Goal: Information Seeking & Learning: Learn about a topic

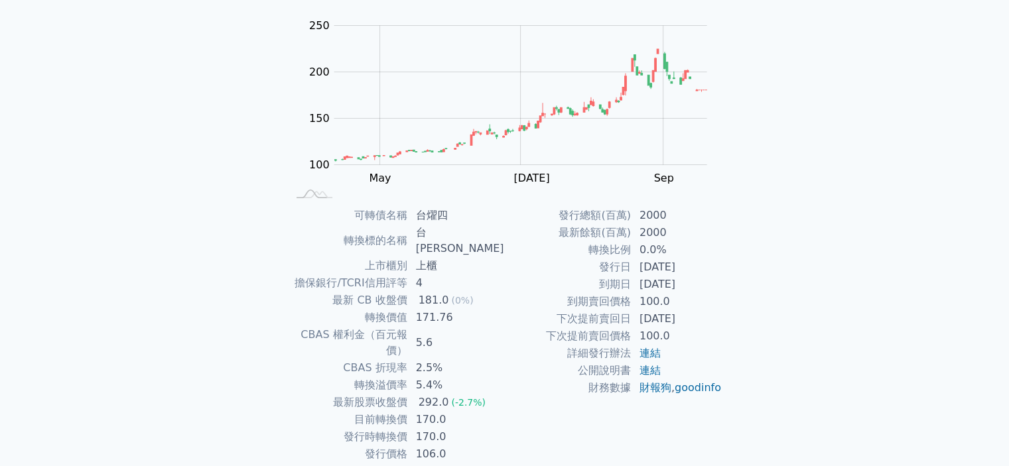
scroll to position [148, 0]
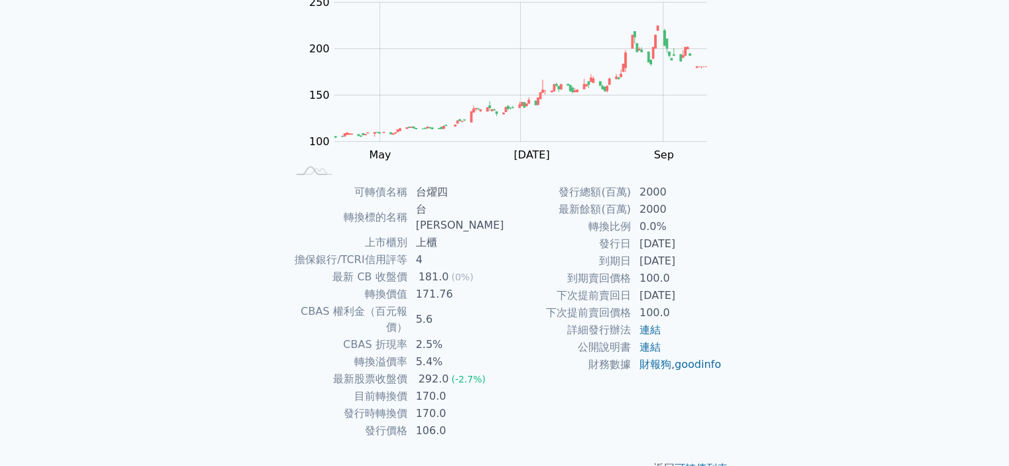
drag, startPoint x: 417, startPoint y: 190, endPoint x: 679, endPoint y: 265, distance: 273.1
click at [679, 265] on div "可轉債名稱 台燿四 轉換標的名稱 台燿 上市櫃別 上櫃 擔保銀行/TCRI信用評等 4 最新 CB 收盤價 181.0 (0%) 轉換價值 171.76 CB…" at bounding box center [504, 312] width 467 height 256
click at [674, 262] on td "[DATE]" at bounding box center [676, 261] width 91 height 17
drag, startPoint x: 642, startPoint y: 242, endPoint x: 706, endPoint y: 259, distance: 66.6
click at [706, 259] on tbody "發行總額(百萬) 2000 最新餘額(百萬) 2000 轉換比例 0.0% 發行日 [DATE] 到期日 [DATE] 到期賣回價格 100.0 下次提前賣回…" at bounding box center [614, 279] width 218 height 190
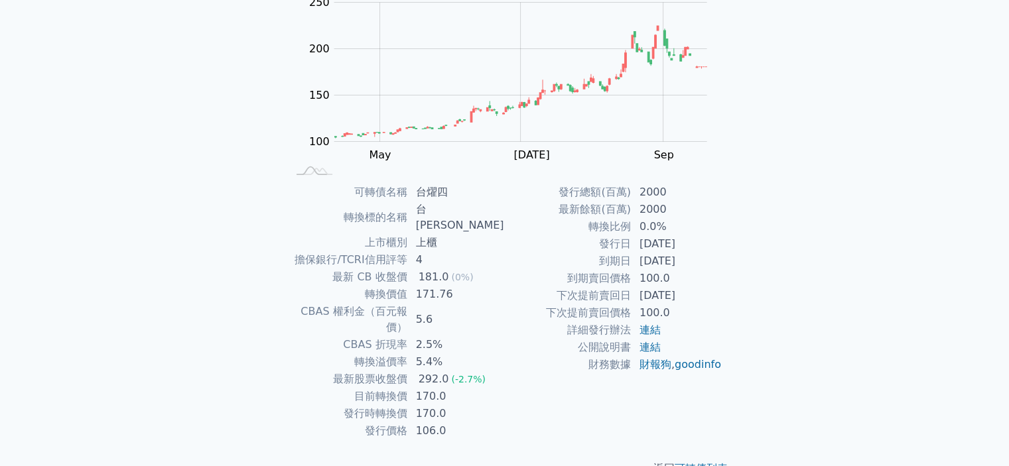
click at [706, 259] on td "[DATE]" at bounding box center [676, 261] width 91 height 17
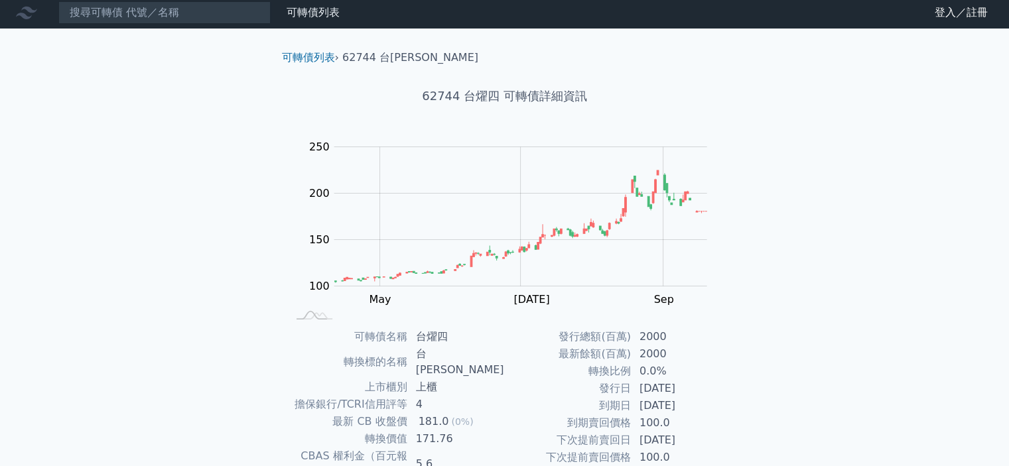
scroll to position [0, 0]
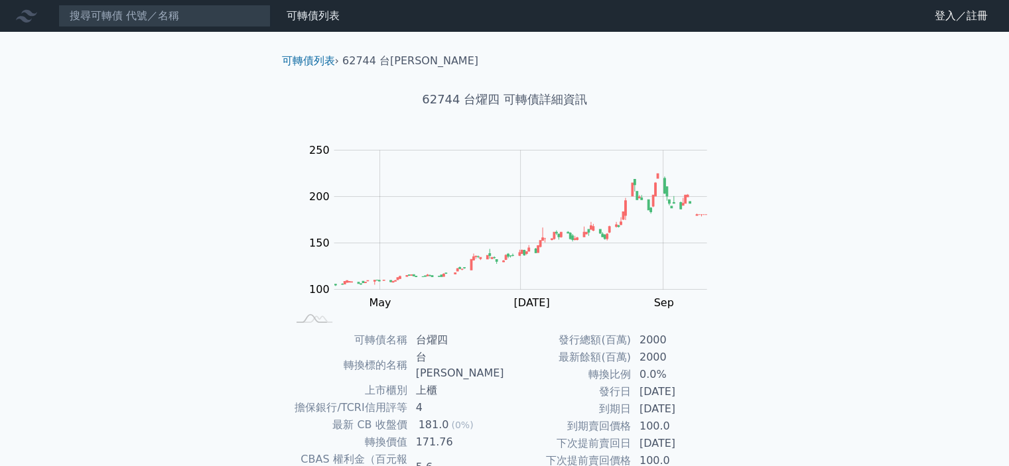
click at [917, 327] on div "可轉債列表 財務數據 可轉債列表 財務數據 登入／註冊 登入／註冊 可轉債列表 › 62744 台燿四 62744 台燿四 可轉債詳細資訊 Zoom Out …" at bounding box center [504, 323] width 1009 height 646
click at [817, 179] on div "可轉債列表 財務數據 可轉債列表 財務數據 登入／註冊 登入／註冊 可轉債列表 › 62744 台燿四 62744 台燿四 可轉債詳細資訊 Zoom Out …" at bounding box center [504, 323] width 1009 height 646
click at [873, 257] on div "可轉債列表 財務數據 可轉債列表 財務數據 登入／註冊 登入／註冊 可轉債列表 › 62744 台燿四 62744 台燿四 可轉債詳細資訊 Zoom Out …" at bounding box center [504, 323] width 1009 height 646
click at [857, 251] on div "可轉債列表 財務數據 可轉債列表 財務數據 登入／註冊 登入／註冊 可轉債列表 › 62744 台燿四 62744 台燿四 可轉債詳細資訊 Zoom Out …" at bounding box center [504, 323] width 1009 height 646
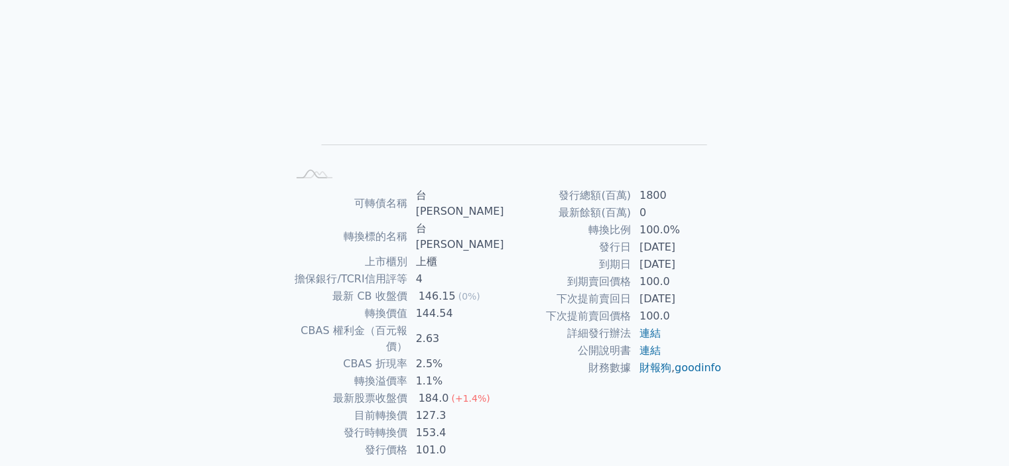
scroll to position [148, 0]
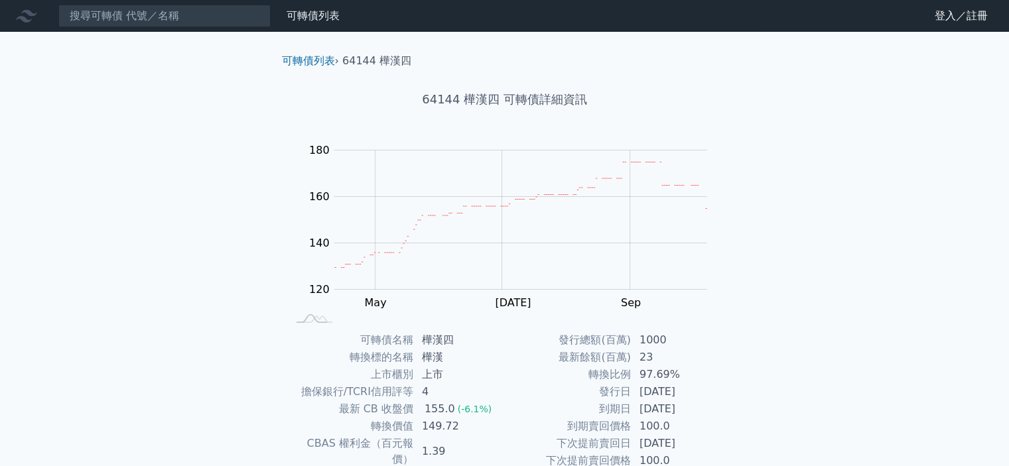
click at [527, 365] on td "最新餘額(百萬)" at bounding box center [568, 357] width 127 height 17
drag, startPoint x: 358, startPoint y: 341, endPoint x: 698, endPoint y: 404, distance: 345.4
click at [698, 403] on div "可轉債名稱 樺漢四 轉換標的名稱 樺漢 上市櫃別 上市 擔保銀行/TCRI信用評等 4 最新 CB 收盤價 155.0 (-6.1%) 轉換價值 149.72…" at bounding box center [504, 452] width 467 height 240
click at [748, 411] on div "可轉債列表 › 64144 樺漢四 64144 樺漢四 可轉債詳細資訊 Zoom Out 120 100 110 120 130 140 150 160 20…" at bounding box center [504, 331] width 509 height 598
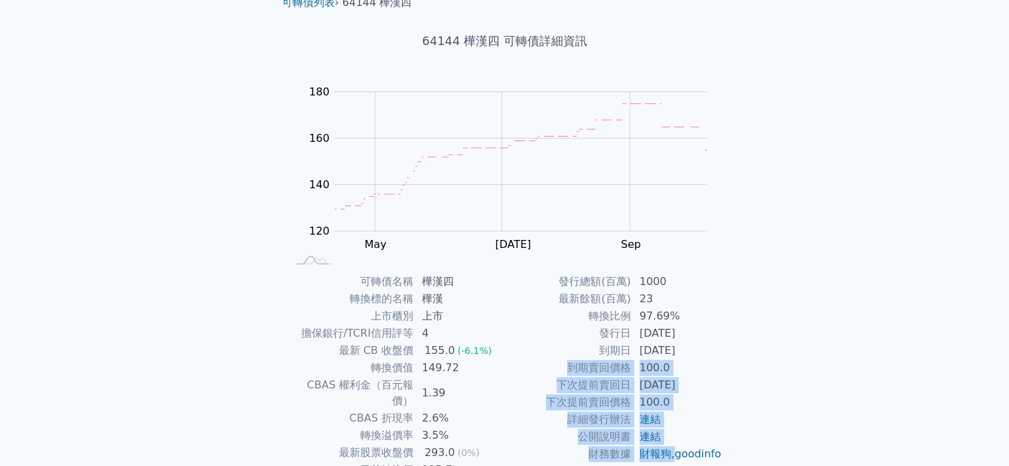
scroll to position [148, 0]
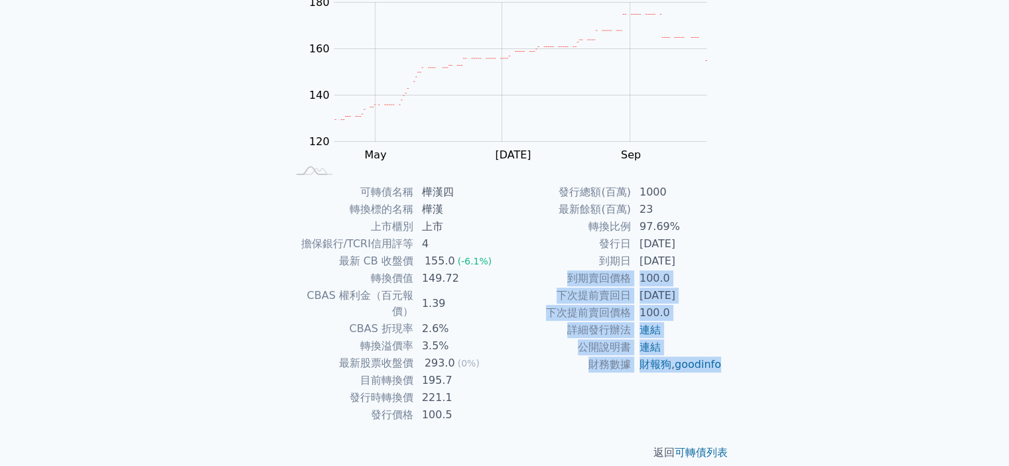
drag, startPoint x: 556, startPoint y: 428, endPoint x: 716, endPoint y: 384, distance: 166.6
click at [716, 373] on tbody "發行總額(百萬) 1000 最新餘額(百萬) 23 轉換比例 97.69% 發行日 2021-11-16 到期日 2026-11-16 到期賣回價格 100.…" at bounding box center [614, 279] width 218 height 190
click at [714, 373] on td "財報狗 , goodinfo" at bounding box center [676, 364] width 91 height 17
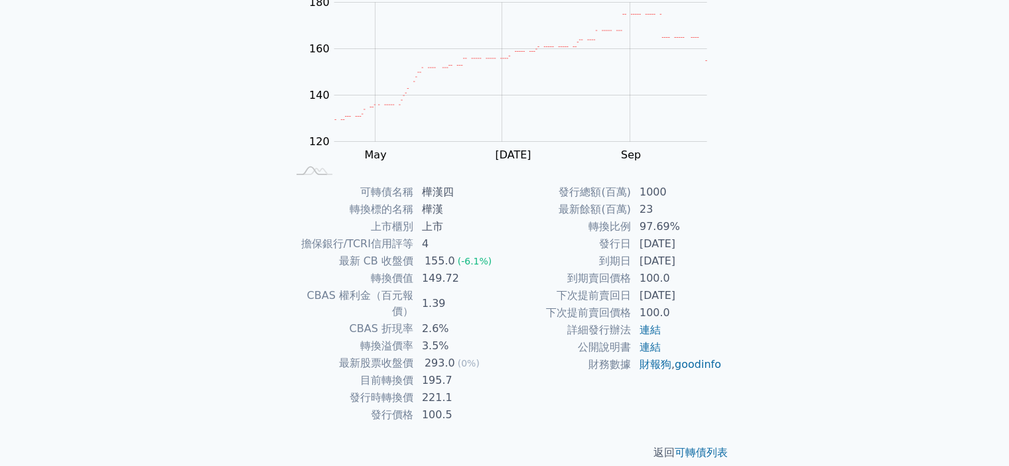
drag, startPoint x: 643, startPoint y: 244, endPoint x: 700, endPoint y: 244, distance: 57.0
click at [700, 244] on td "2021-11-16" at bounding box center [676, 243] width 91 height 17
drag, startPoint x: 665, startPoint y: 255, endPoint x: 655, endPoint y: 258, distance: 9.7
click at [664, 255] on td "2026-11-16" at bounding box center [676, 261] width 91 height 17
drag, startPoint x: 642, startPoint y: 258, endPoint x: 685, endPoint y: 259, distance: 42.5
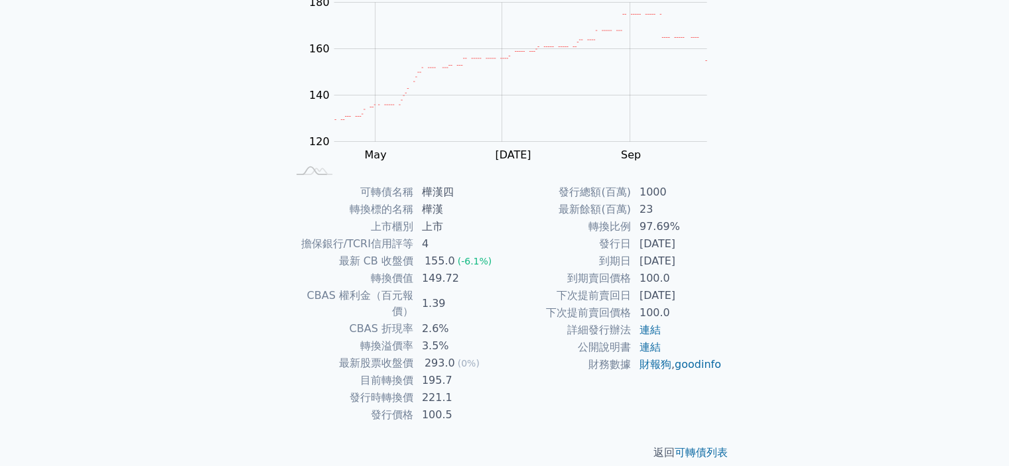
click at [685, 259] on td "2026-11-16" at bounding box center [676, 261] width 91 height 17
drag, startPoint x: 674, startPoint y: 286, endPoint x: 676, endPoint y: 299, distance: 13.4
click at [676, 299] on tbody "發行總額(百萬) 1000 最新餘額(百萬) 23 轉換比例 97.69% 發行日 2021-11-16 到期日 2026-11-16 到期賣回價格 100.…" at bounding box center [614, 279] width 218 height 190
click at [677, 299] on td "2024-11-16" at bounding box center [676, 295] width 91 height 17
